Goal: Information Seeking & Learning: Learn about a topic

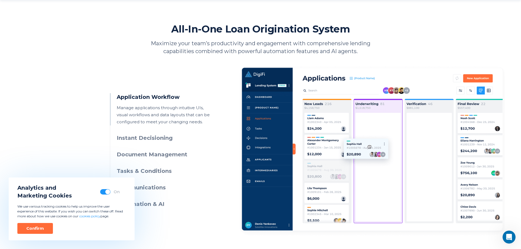
scroll to position [249, 0]
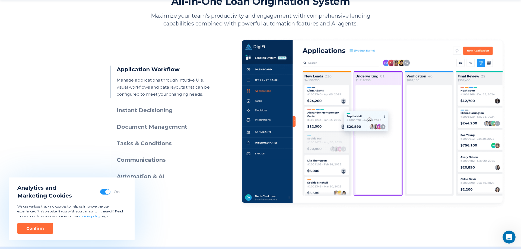
click at [149, 110] on h3 "Instant Decisioning" at bounding box center [166, 111] width 99 height 8
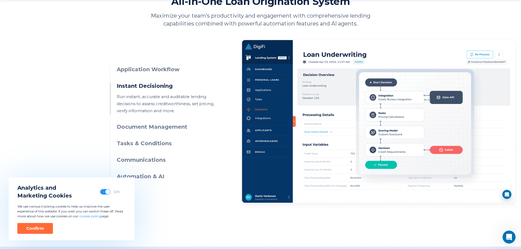
click at [158, 131] on ul "Application Workflow Manage applications through intuitive UIs, visual workflow…" at bounding box center [162, 123] width 105 height 115
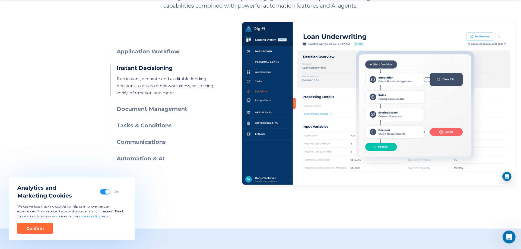
scroll to position [277, 0]
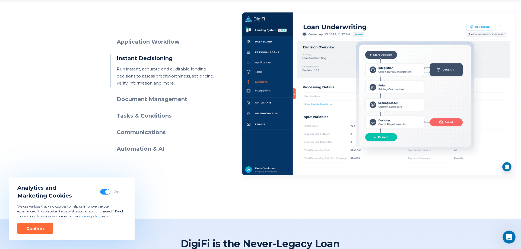
click at [167, 106] on ul "Application Workflow Manage applications through intuitive UIs, visual workflow…" at bounding box center [162, 95] width 105 height 115
click at [158, 115] on h3 "Tasks & Conditions" at bounding box center [166, 116] width 99 height 8
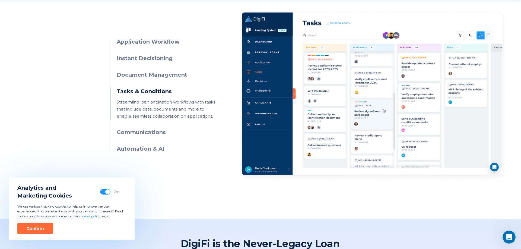
click at [149, 156] on div "Application Workflow Manage applications through intuitive UIs, visual workflow…" at bounding box center [260, 90] width 301 height 181
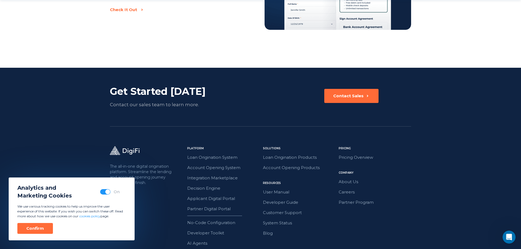
scroll to position [1246, 0]
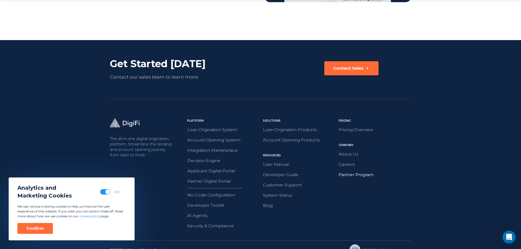
click at [344, 172] on link "Partner Program" at bounding box center [375, 175] width 72 height 7
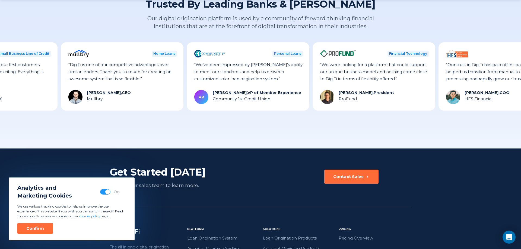
scroll to position [894, 0]
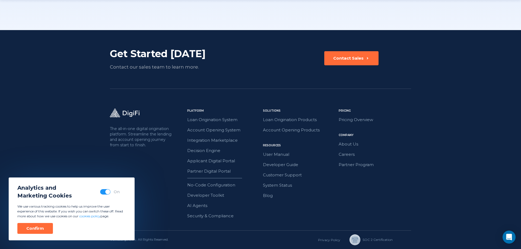
click at [349, 126] on div "Pricing Pricing Overview Company About Us Careers Partner Program" at bounding box center [375, 164] width 72 height 111
click at [350, 121] on link "Pricing Overview" at bounding box center [375, 119] width 72 height 7
